Goal: Task Accomplishment & Management: Manage account settings

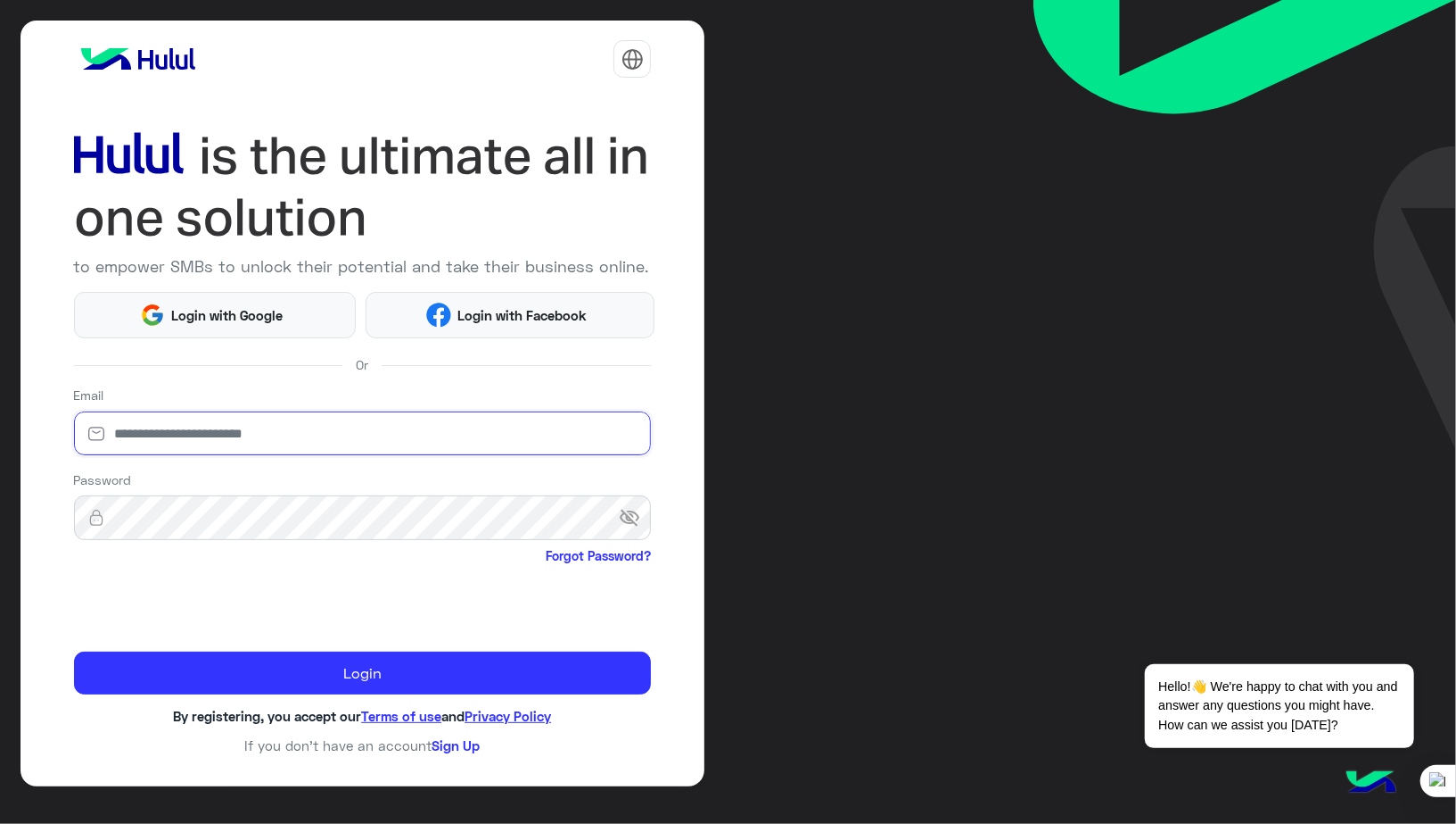
click at [216, 423] on input "email" at bounding box center [363, 433] width 578 height 44
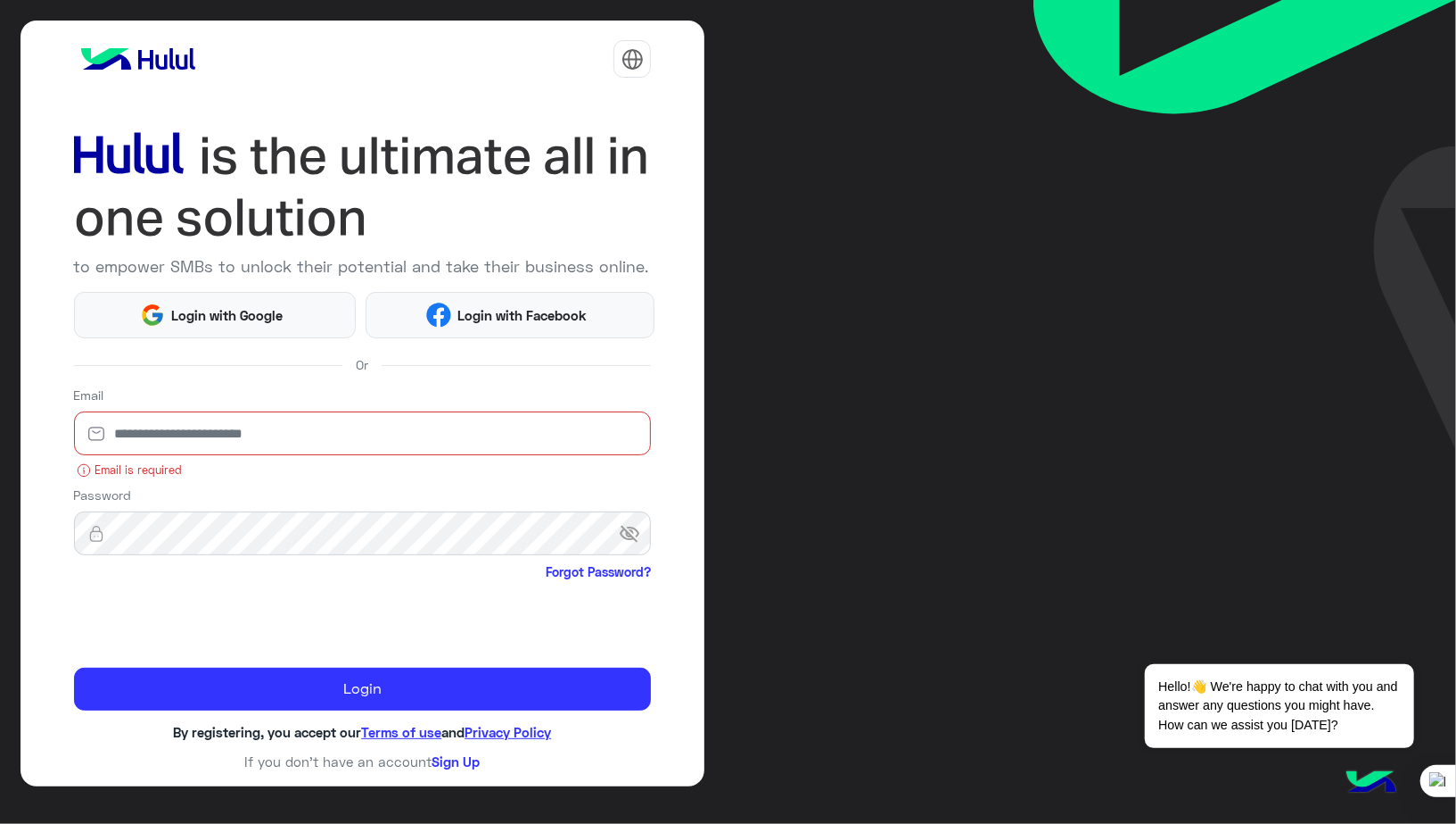
type input "**********"
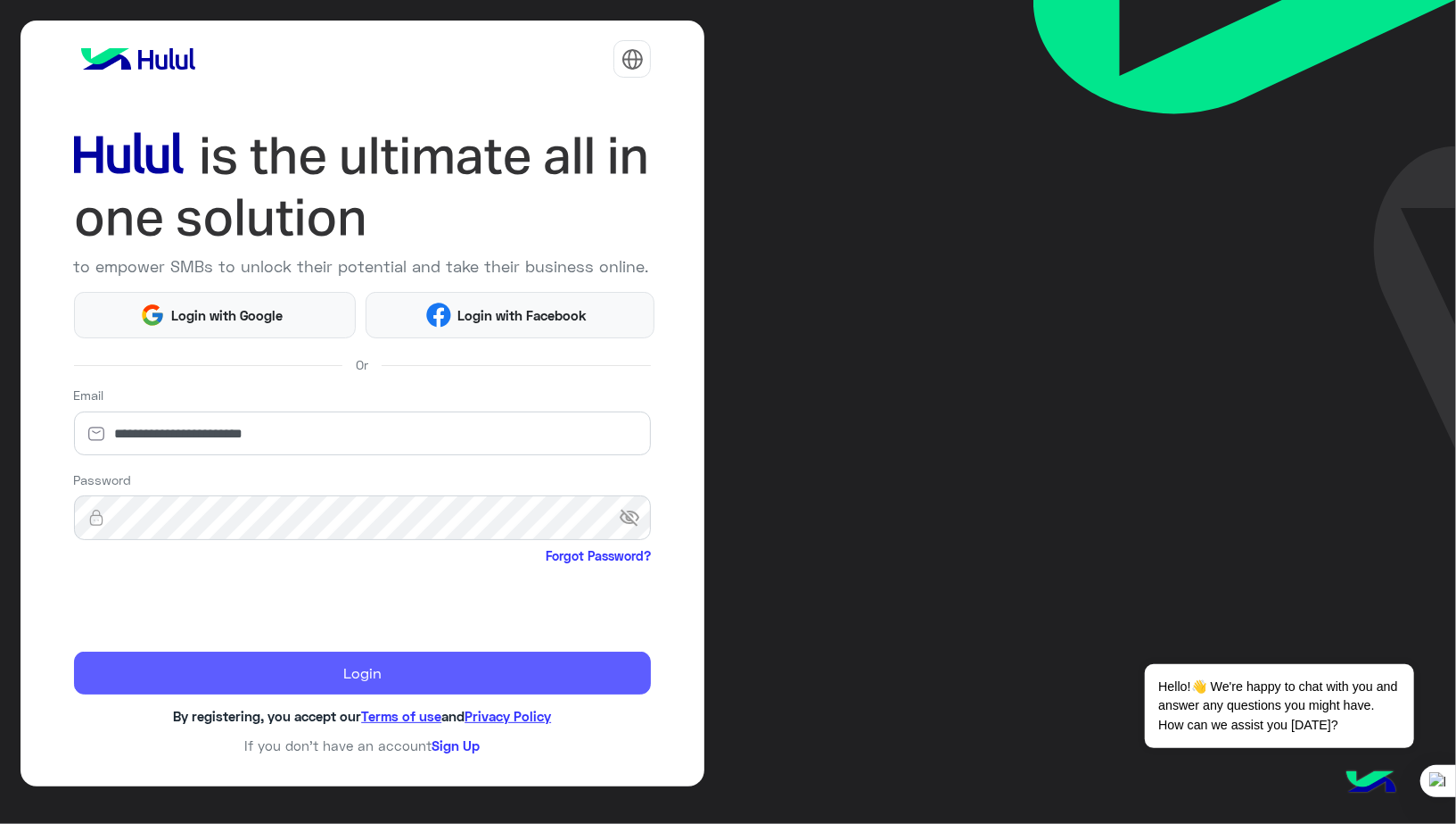
click at [326, 676] on button "Login" at bounding box center [363, 672] width 578 height 42
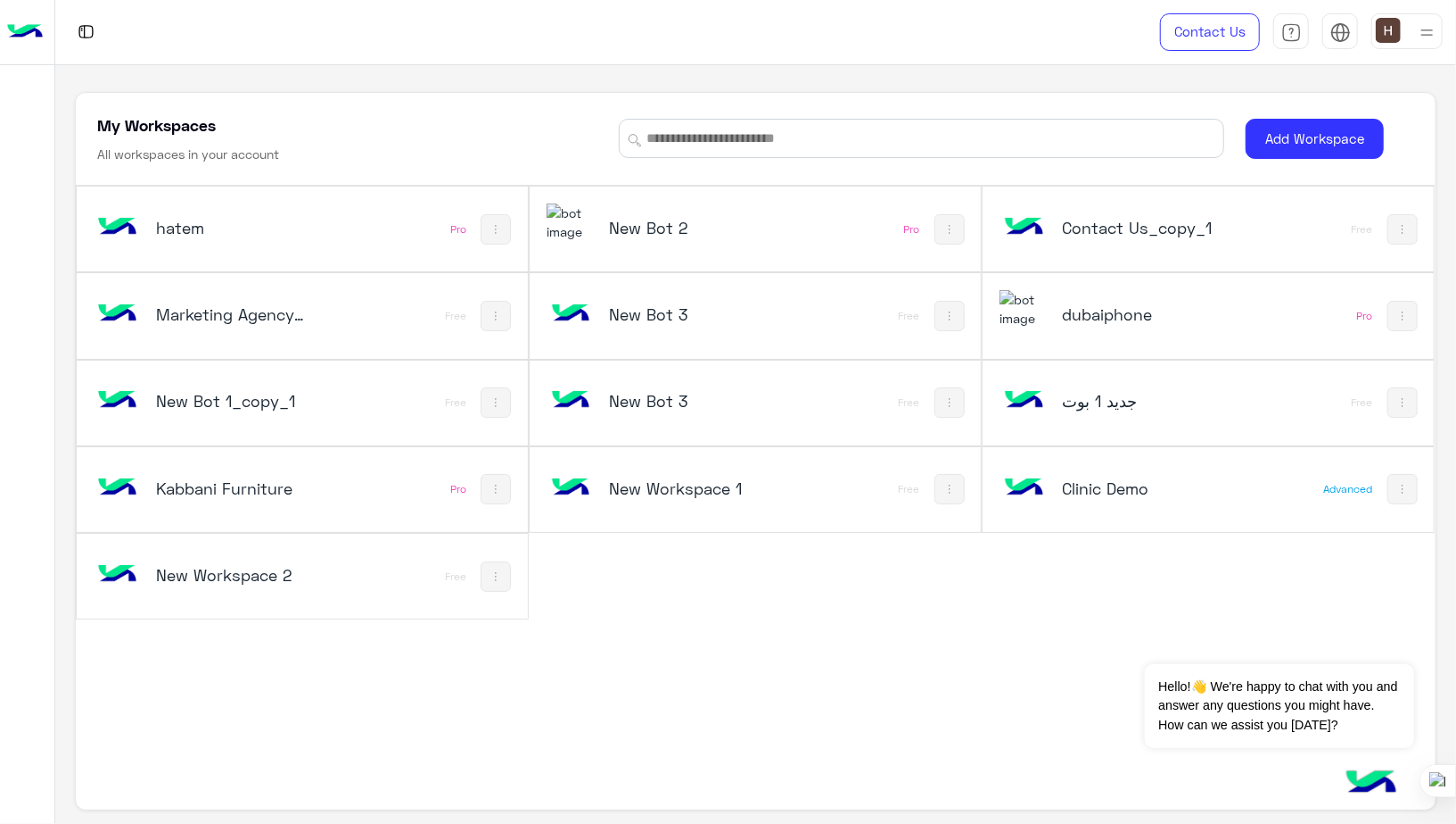
click at [1099, 317] on h5 "dubaiphone" at bounding box center [1137, 314] width 151 height 22
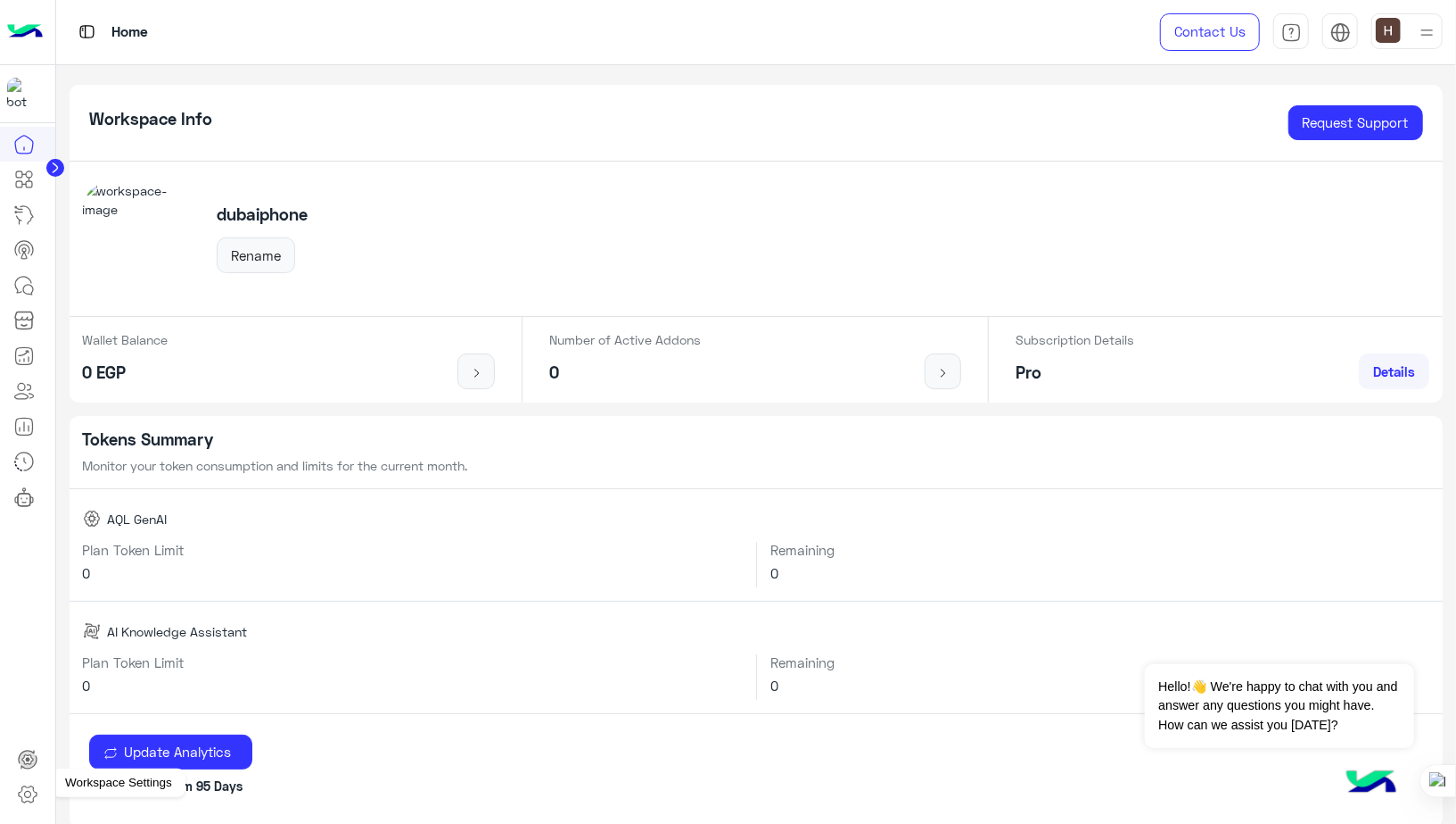
click at [20, 796] on icon at bounding box center [28, 794] width 18 height 17
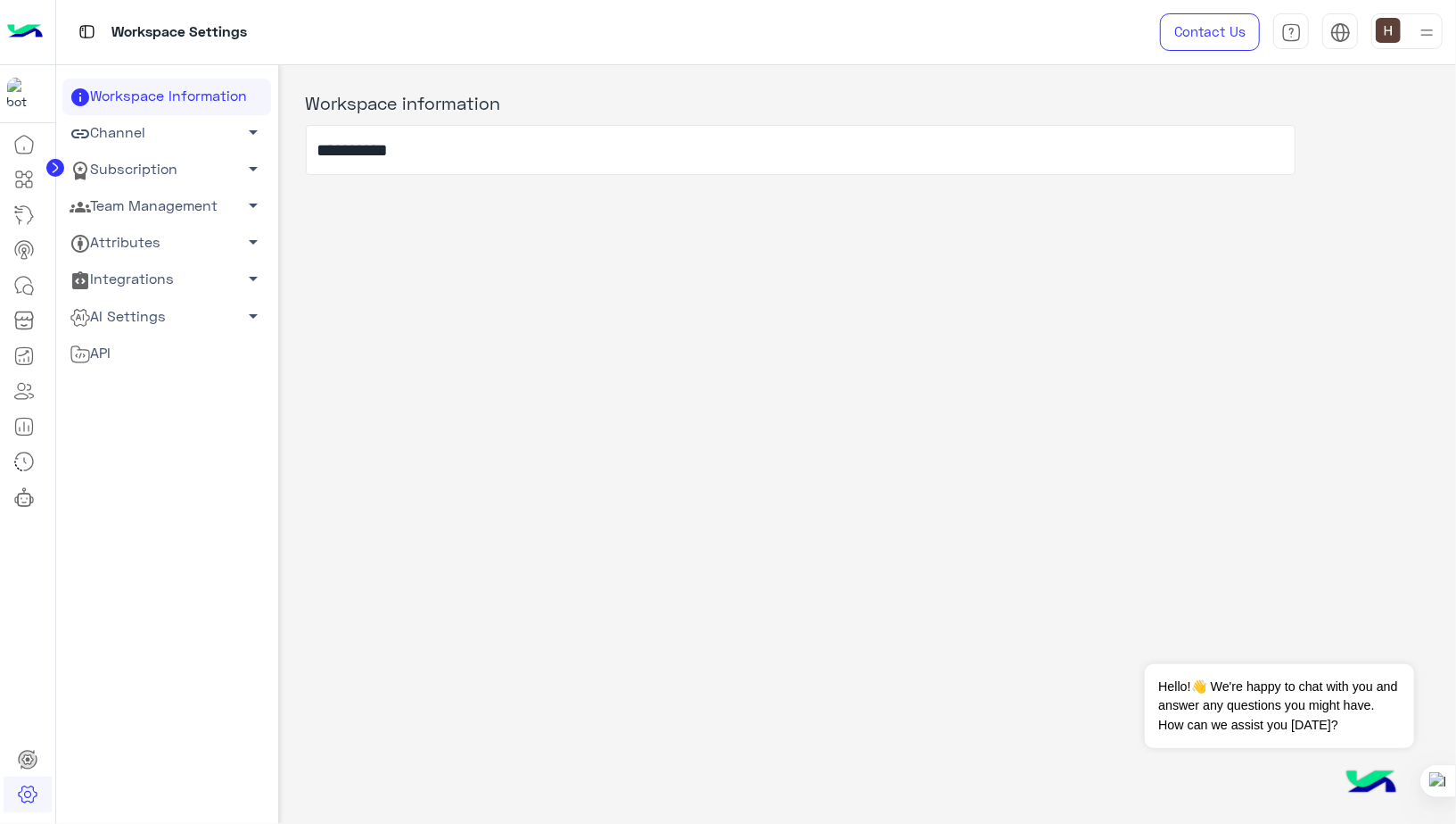
click at [213, 207] on link "Team Management arrow_drop_down" at bounding box center [166, 206] width 209 height 36
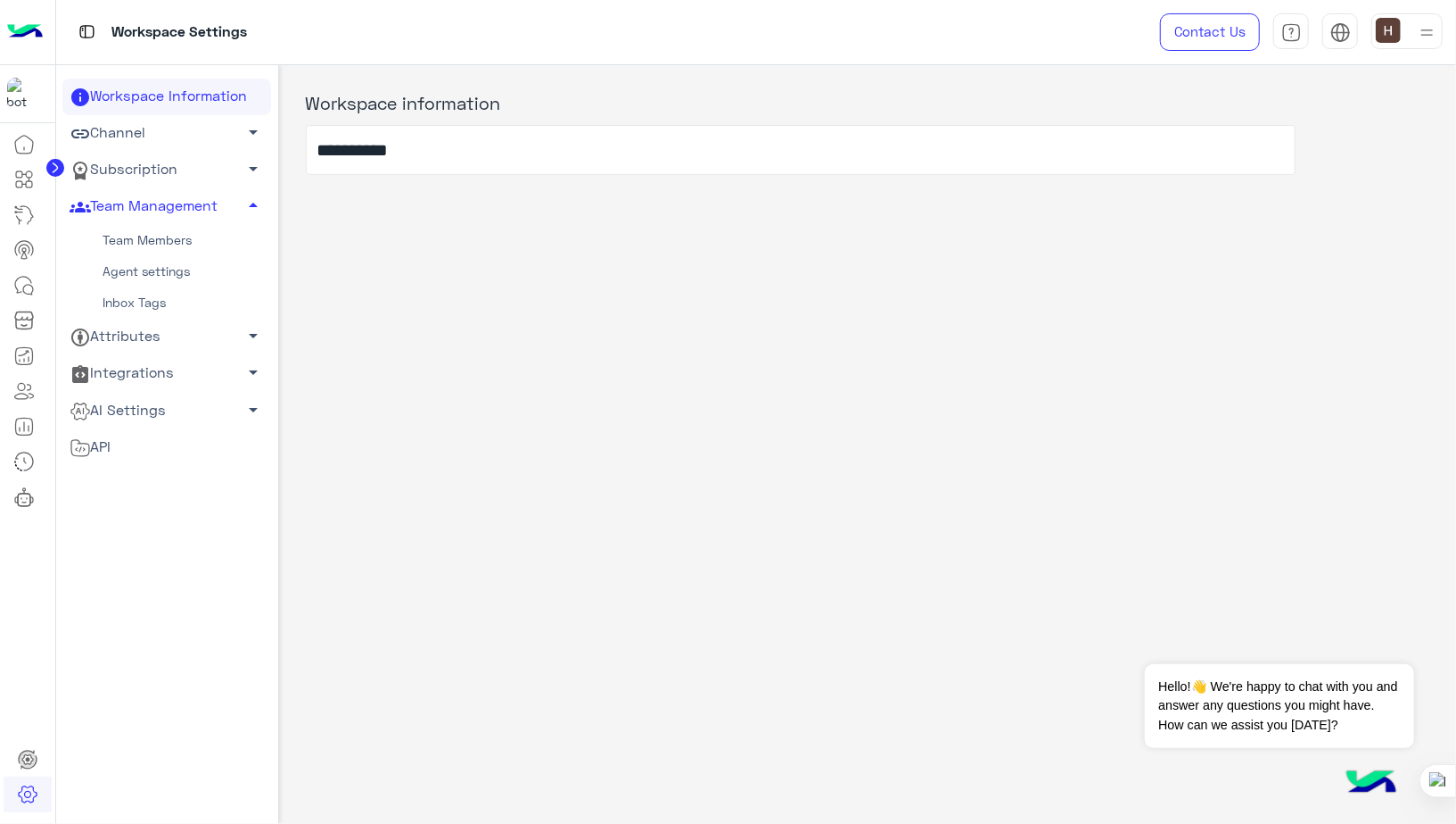
click at [157, 247] on link "Team Members" at bounding box center [166, 240] width 209 height 32
